Goal: Information Seeking & Learning: Learn about a topic

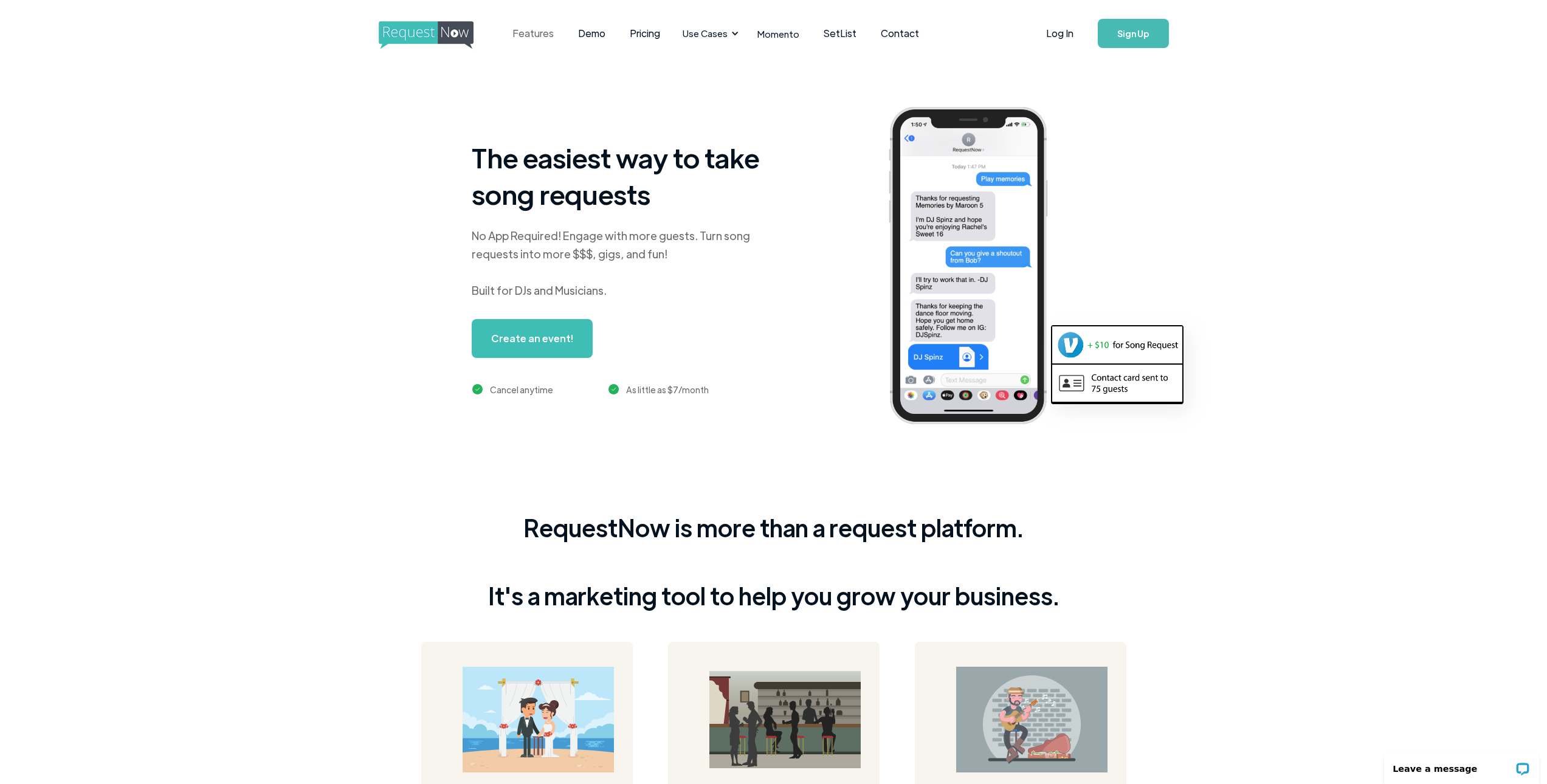
click at [533, 34] on link "Features" at bounding box center [533, 33] width 66 height 38
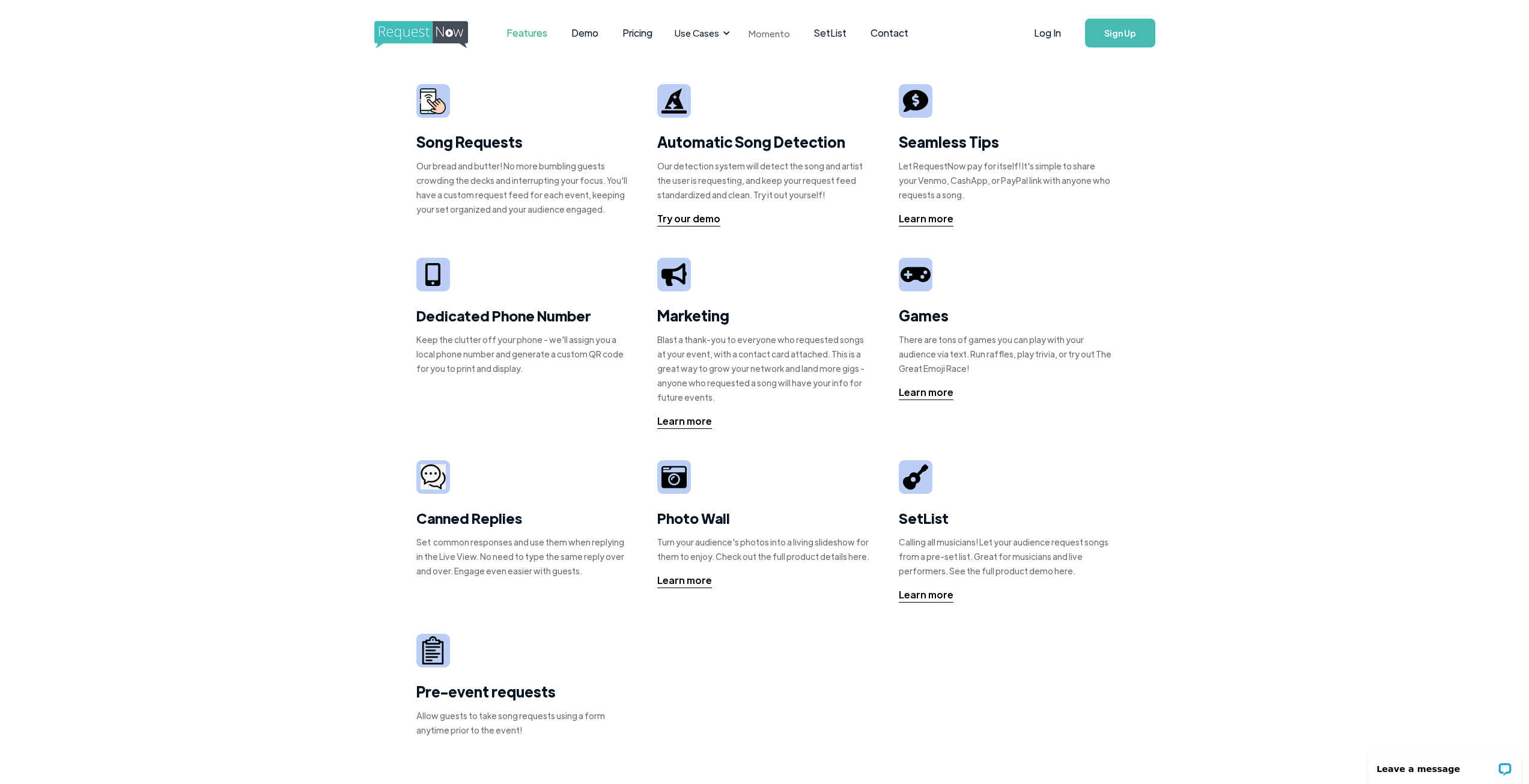
click at [770, 34] on link "Momento" at bounding box center [769, 33] width 65 height 35
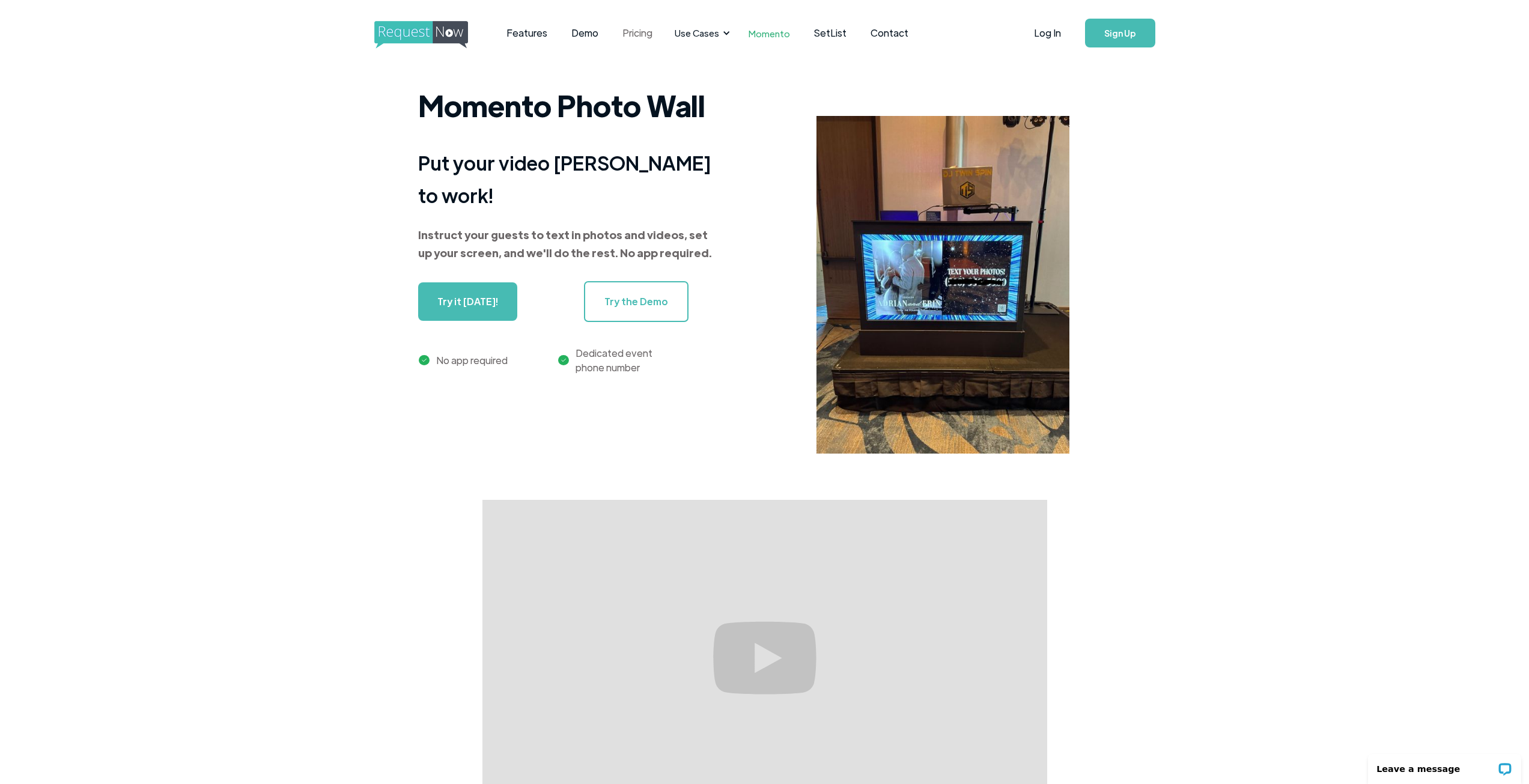
click at [635, 34] on link "Pricing" at bounding box center [638, 33] width 54 height 37
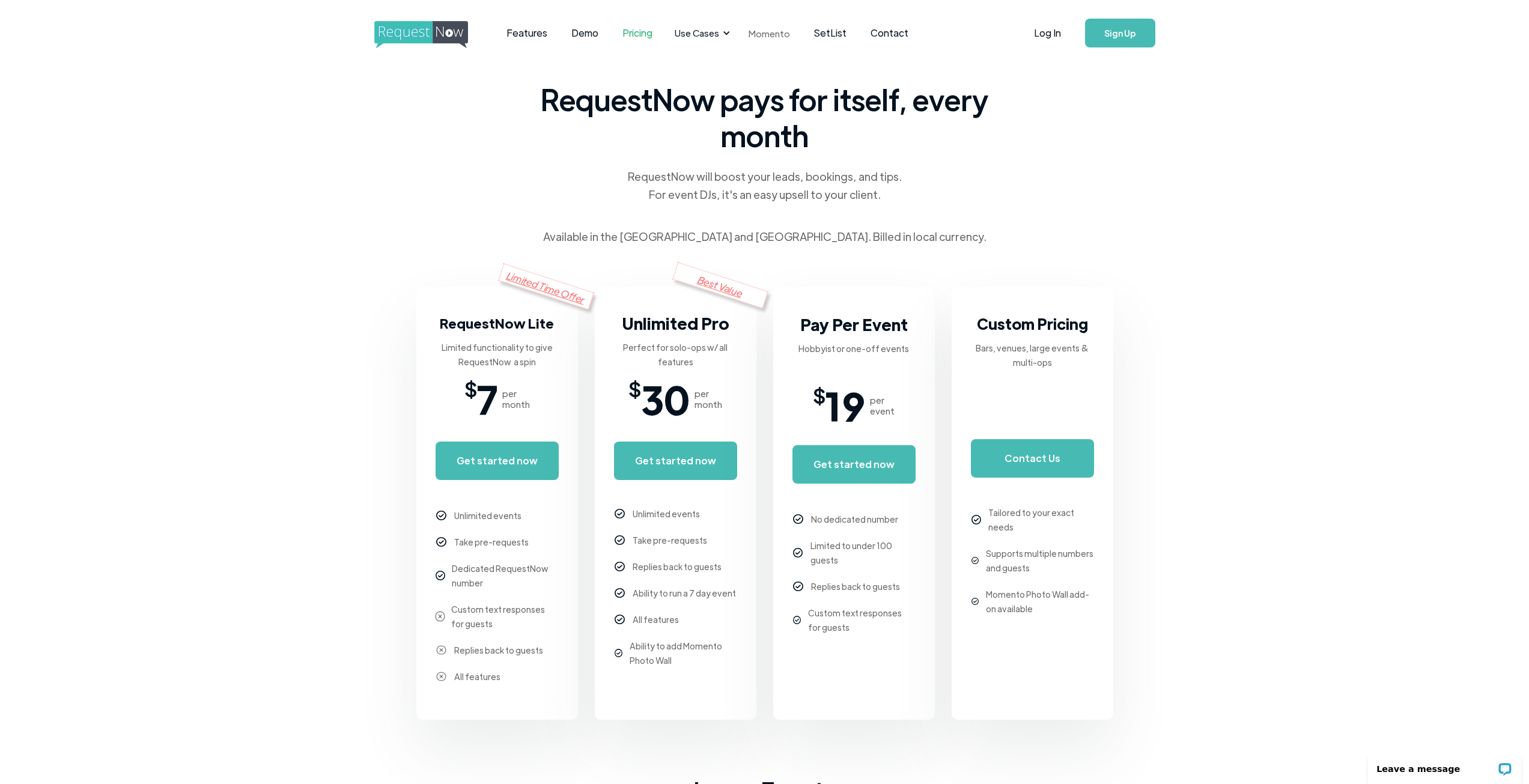
click at [762, 33] on link "Momento" at bounding box center [769, 33] width 65 height 35
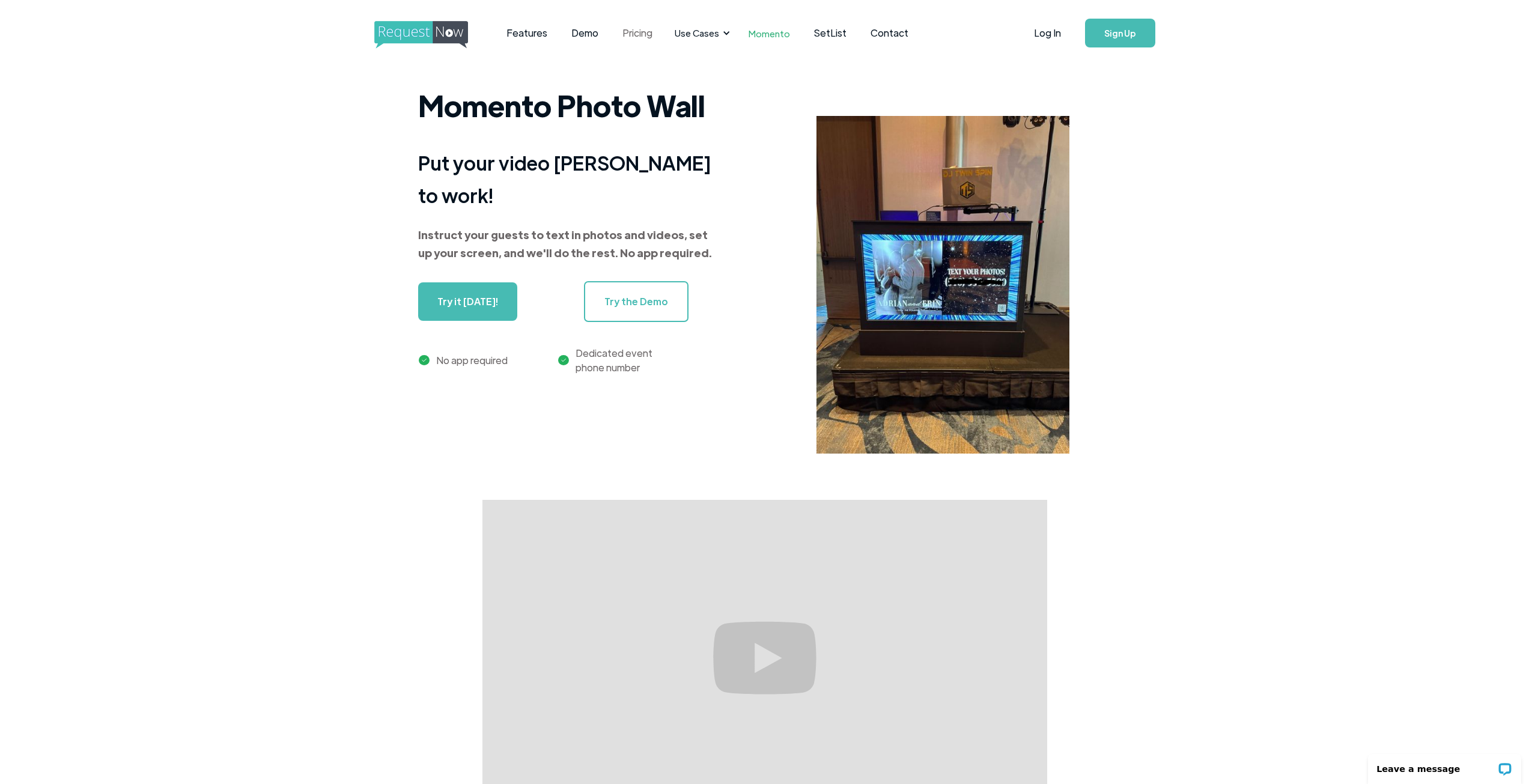
click at [638, 33] on link "Pricing" at bounding box center [638, 33] width 54 height 37
